Goal: Check status: Check status

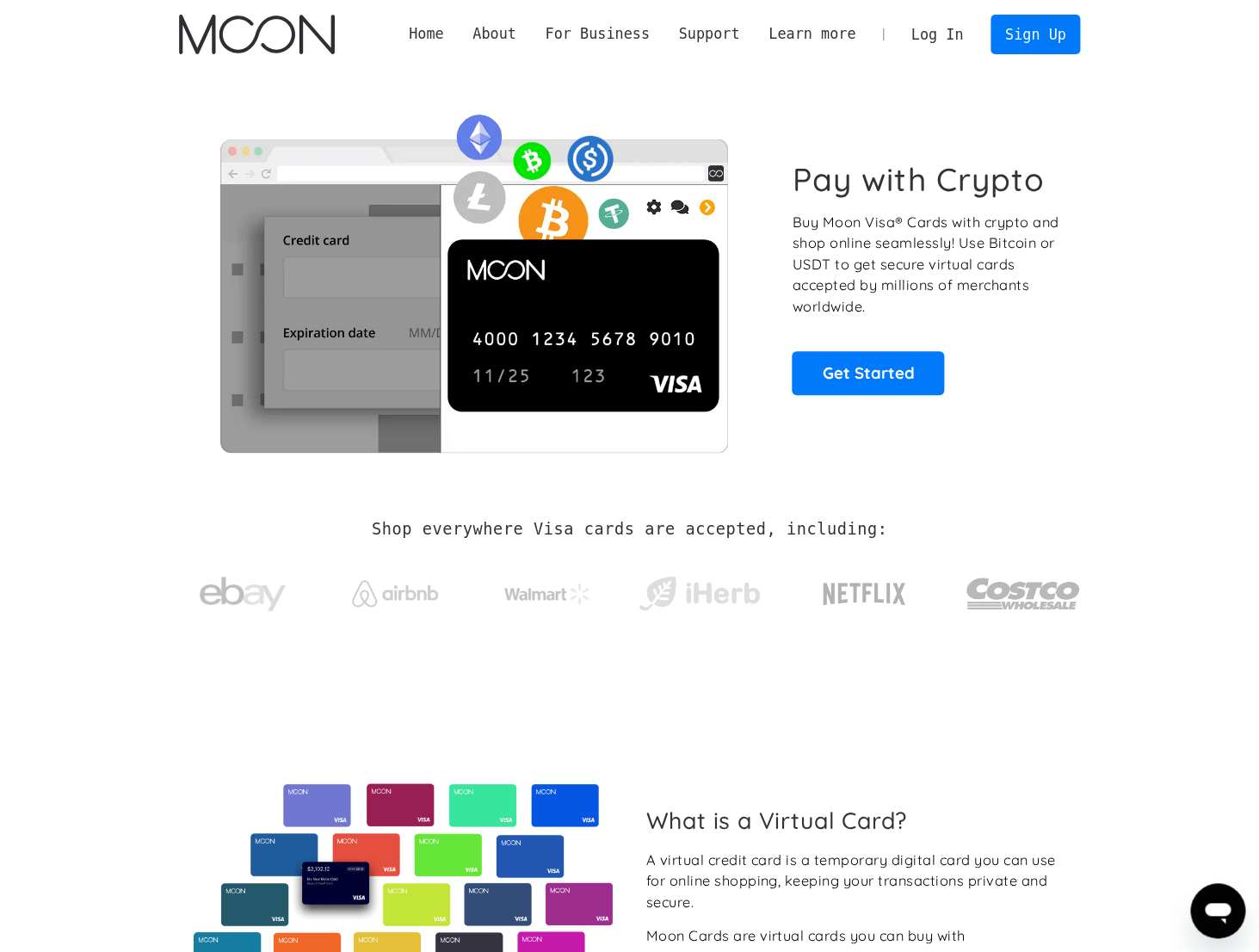
click at [1139, 121] on section "Pay with Crypto Buy Moon Visa® Cards with crypto and shop online seamlessly! Us…" at bounding box center [630, 278] width 1259 height 417
click at [934, 37] on link "Log In" at bounding box center [937, 35] width 81 height 37
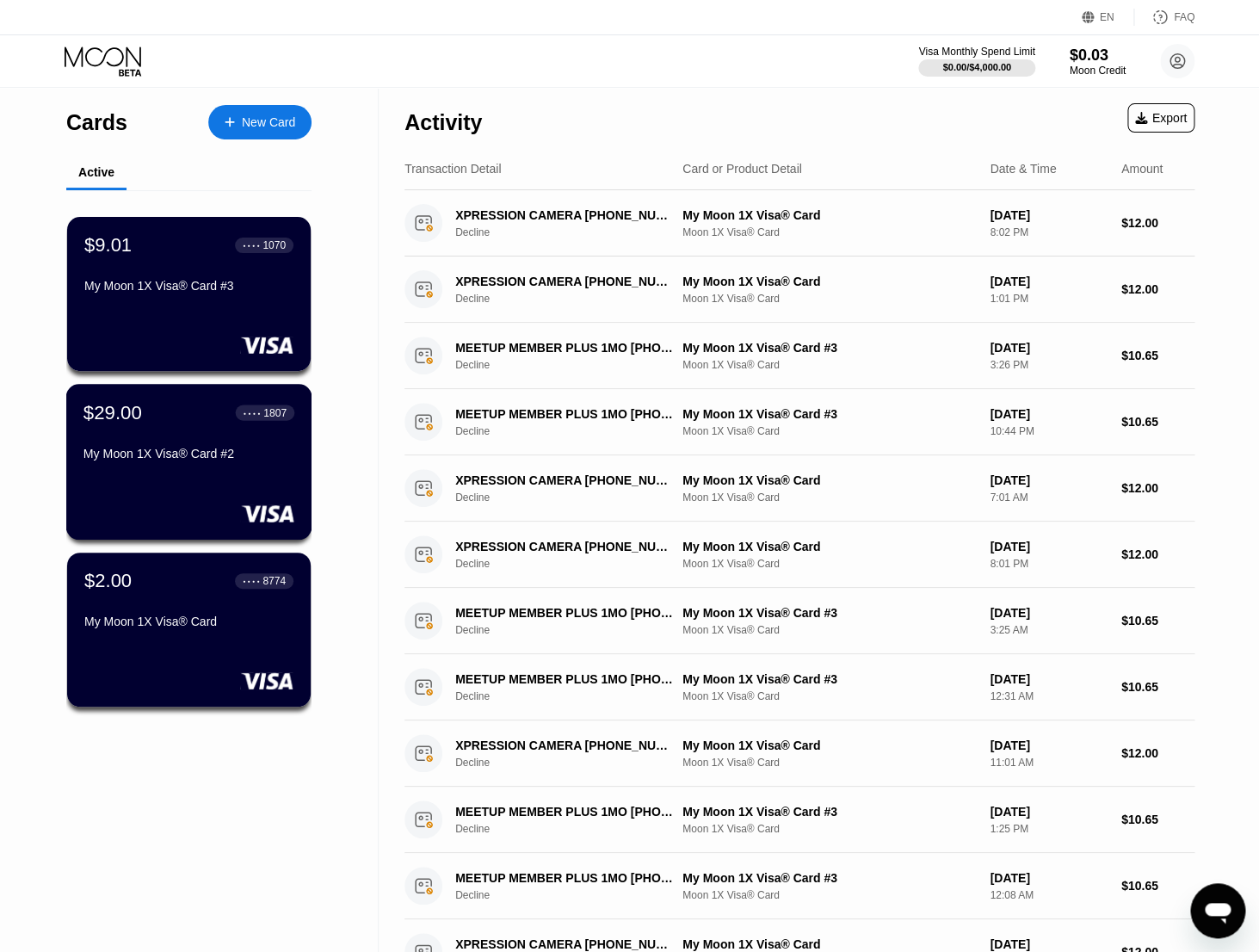
click at [189, 450] on div "My Moon 1X Visa® Card #2" at bounding box center [188, 454] width 210 height 14
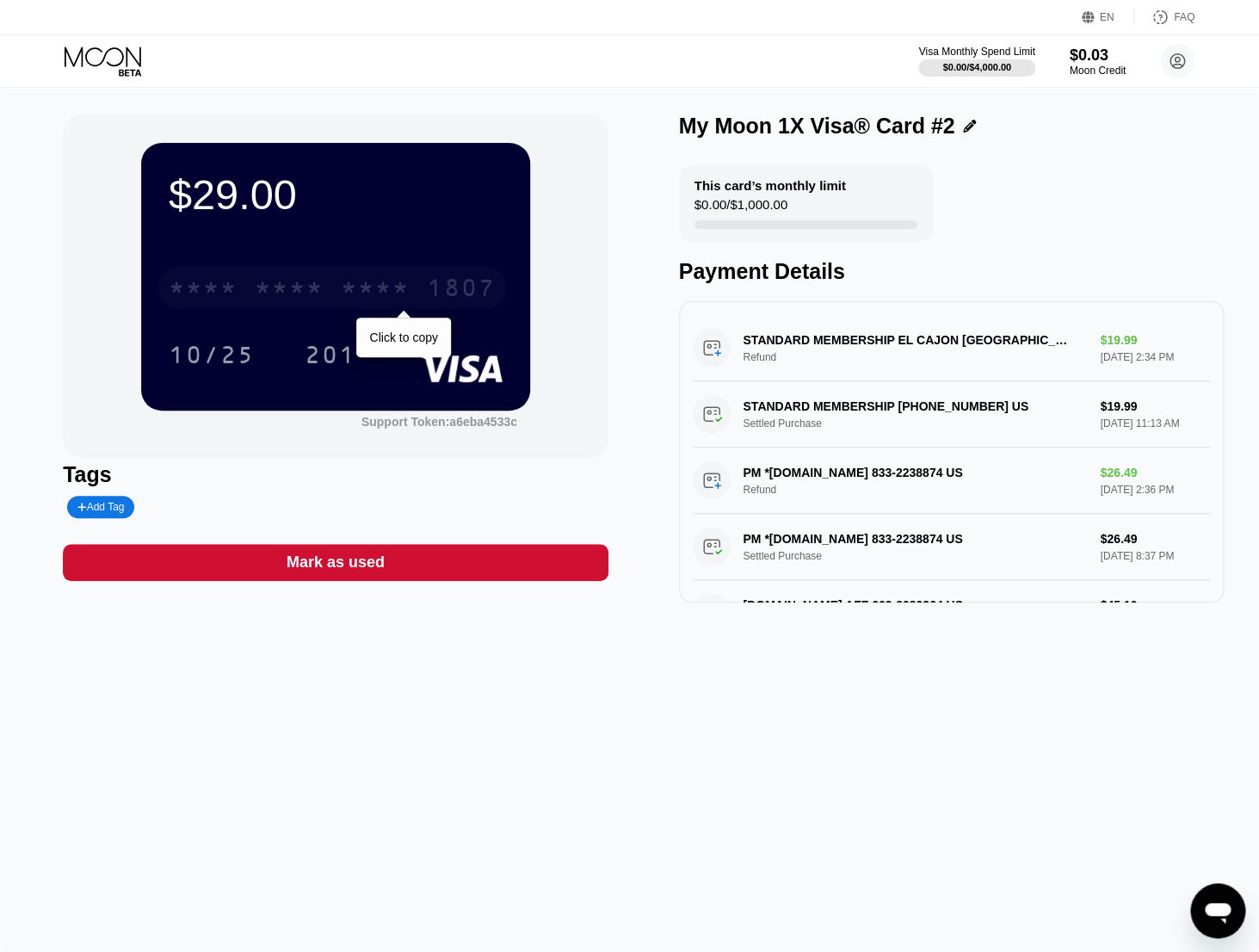
click at [386, 289] on div "* * * *" at bounding box center [375, 289] width 69 height 27
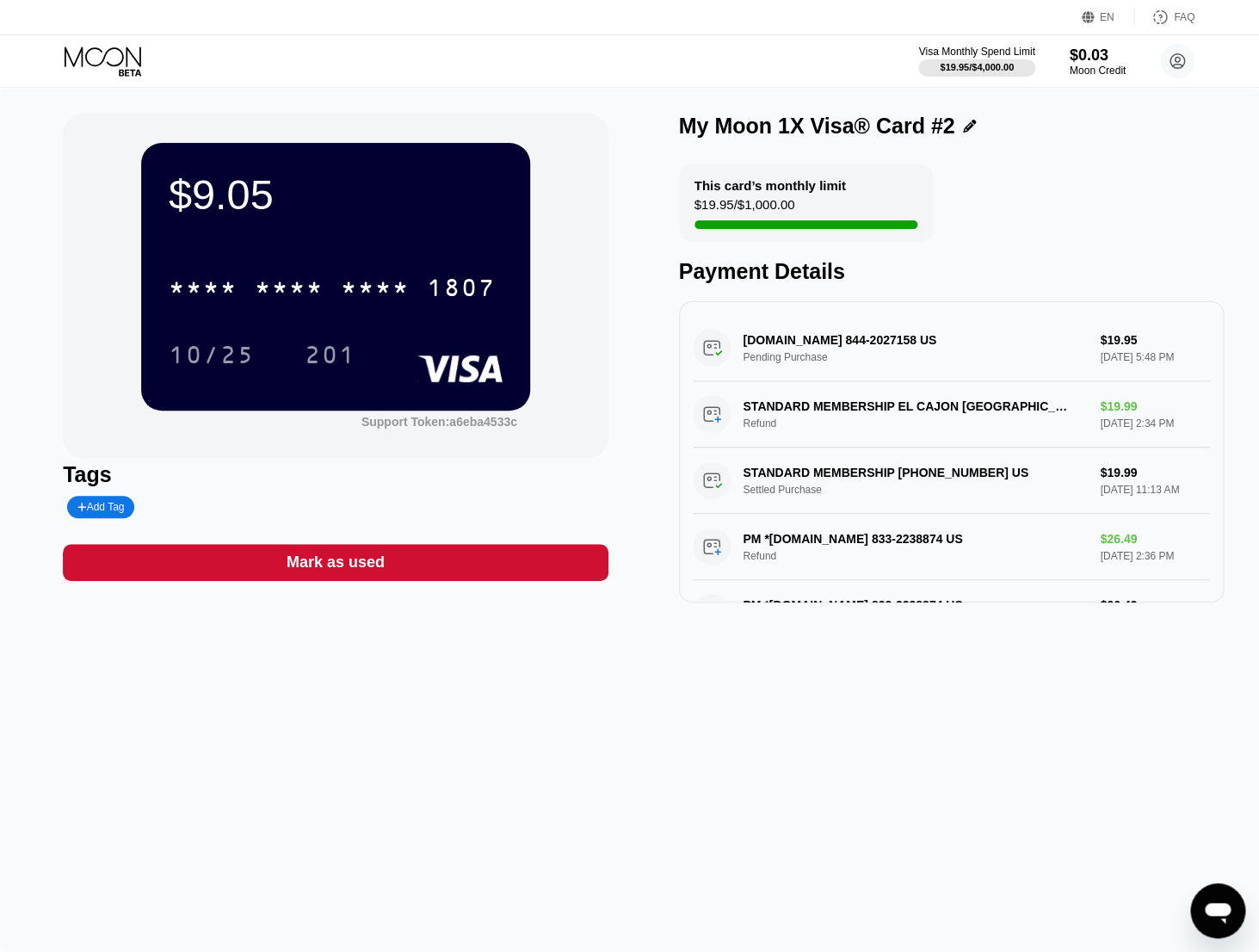
click at [938, 344] on div "[DOMAIN_NAME] 844-2027158 US Pending Purchase $19.95 [DATE] 5:48 PM" at bounding box center [951, 348] width 517 height 66
click at [899, 344] on div "[DOMAIN_NAME] 844-2027158 US Pending Purchase $19.95 [DATE] 5:48 PM" at bounding box center [951, 348] width 517 height 66
